Goal: Complete application form

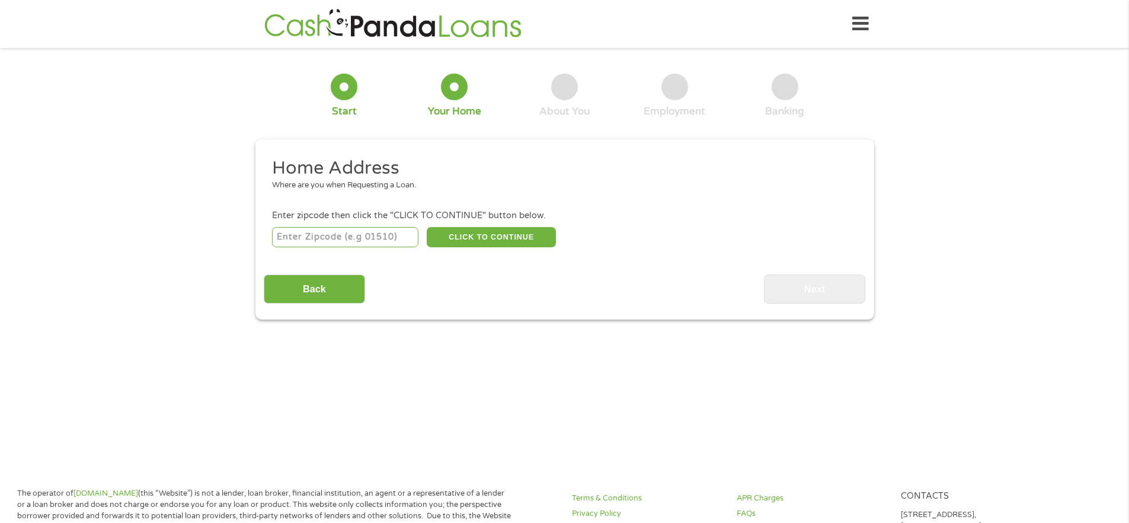
click at [395, 27] on img at bounding box center [393, 24] width 264 height 34
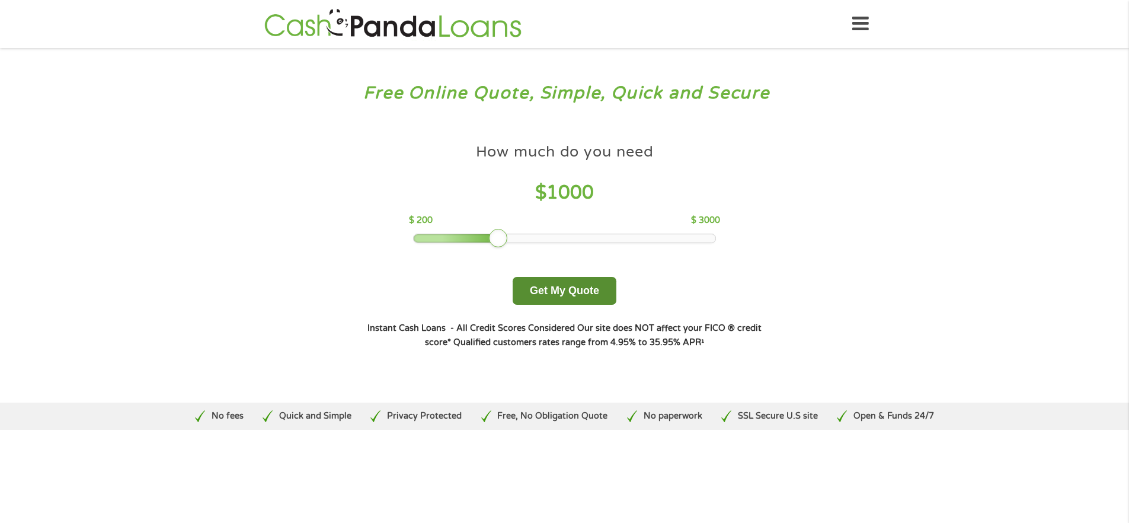
click at [606, 295] on button "Get My Quote" at bounding box center [565, 291] width 104 height 28
